Goal: Find specific page/section: Find specific page/section

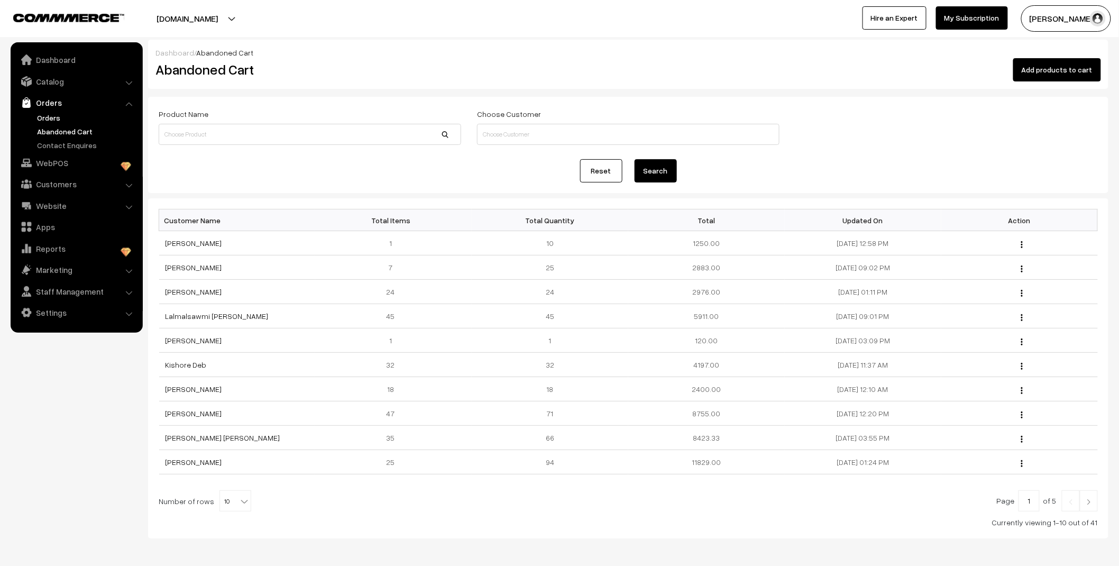
click at [56, 118] on link "Orders" at bounding box center [86, 117] width 105 height 11
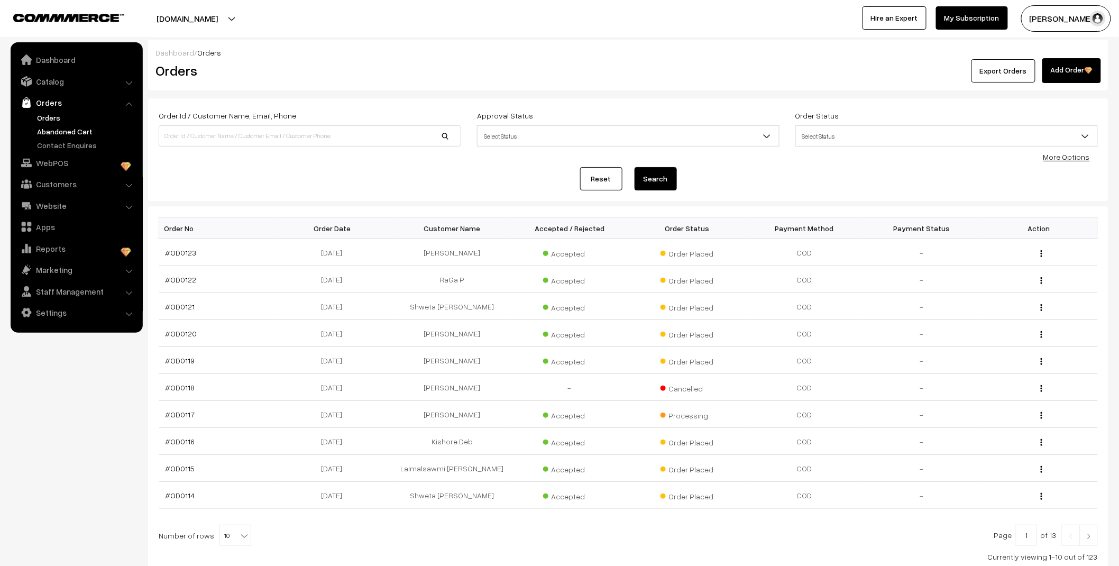
click at [71, 131] on link "Abandoned Cart" at bounding box center [86, 131] width 105 height 11
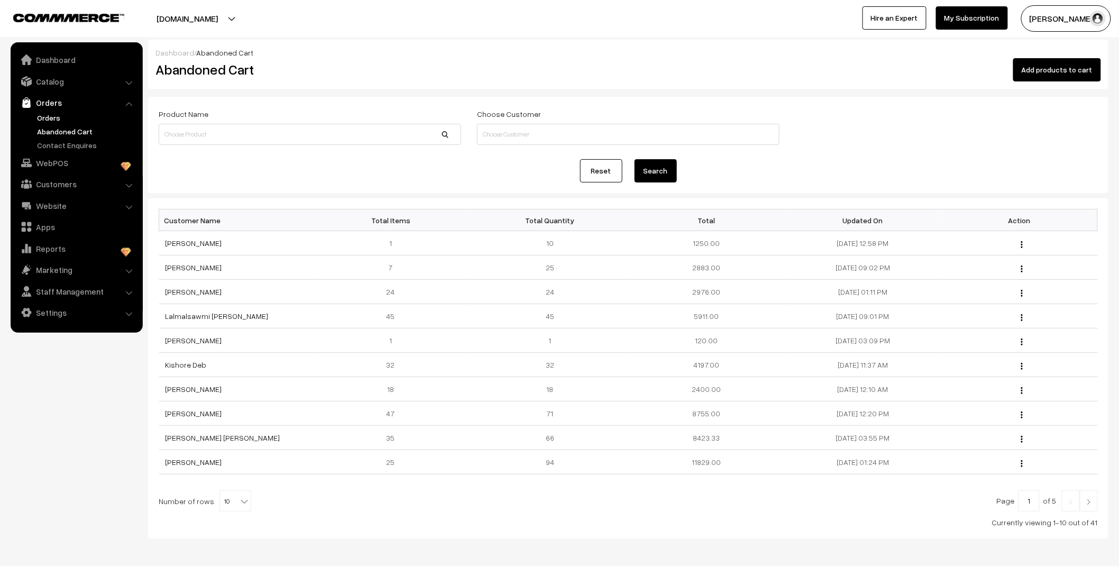
click at [59, 117] on link "Orders" at bounding box center [86, 117] width 105 height 11
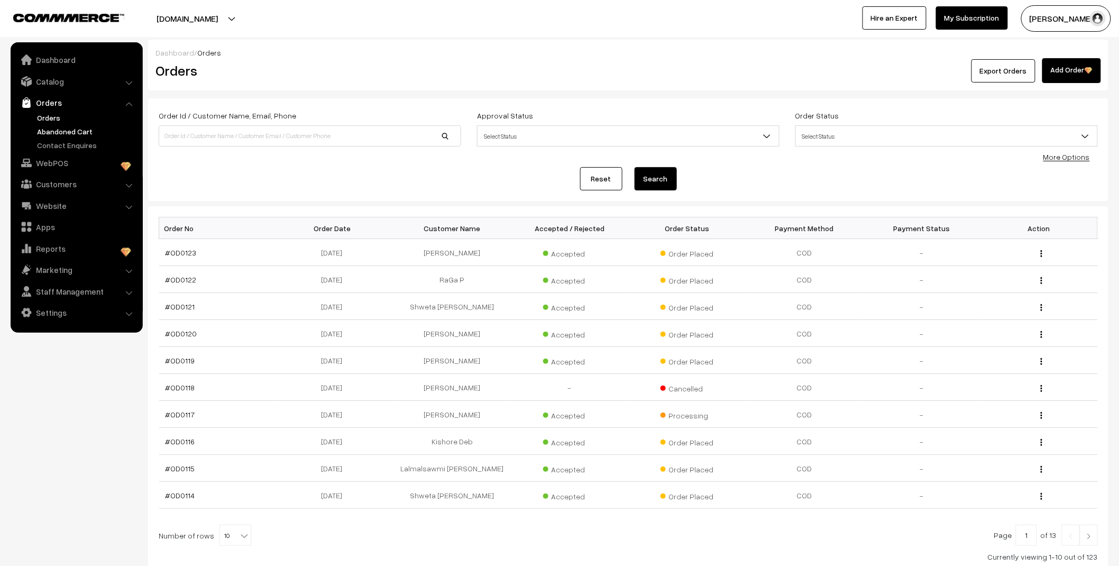
click at [43, 126] on link "Abandoned Cart" at bounding box center [86, 131] width 105 height 11
